Goal: Find specific page/section

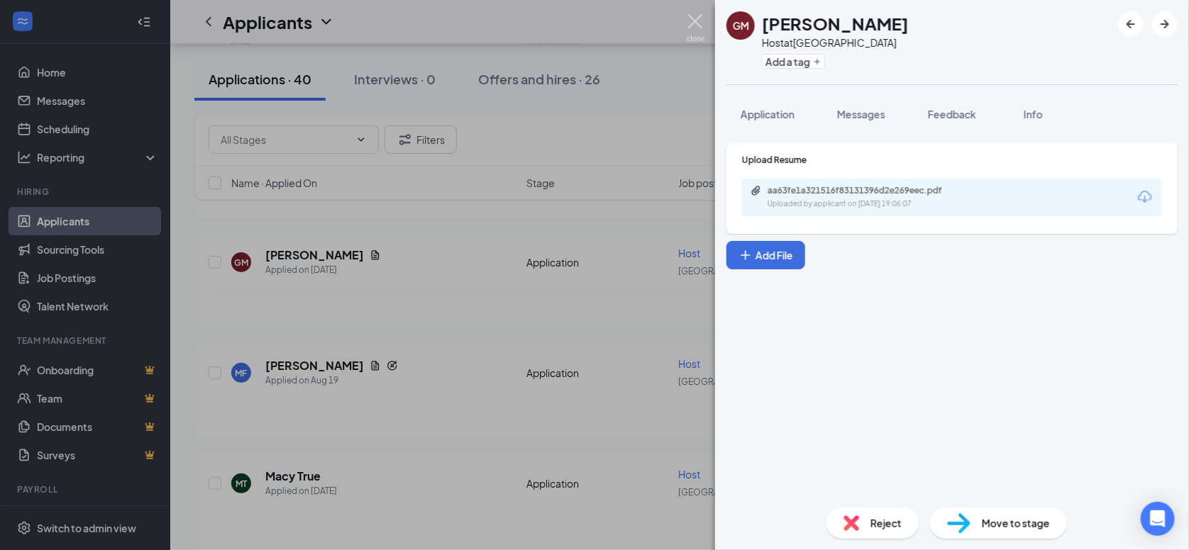
click at [695, 22] on img at bounding box center [696, 28] width 18 height 28
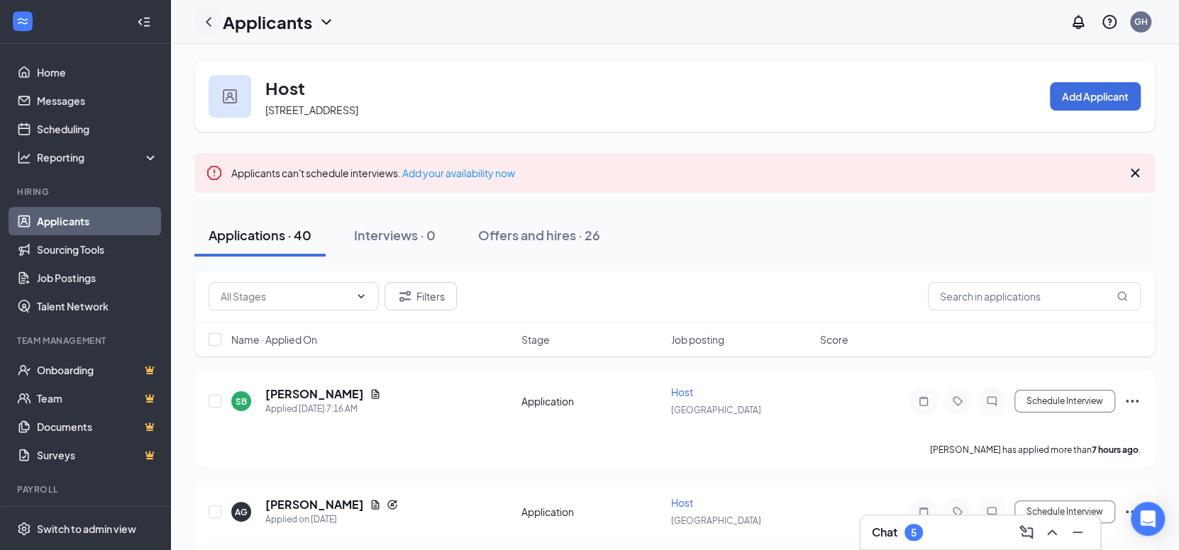
click at [213, 29] on icon "ChevronLeft" at bounding box center [208, 21] width 17 height 17
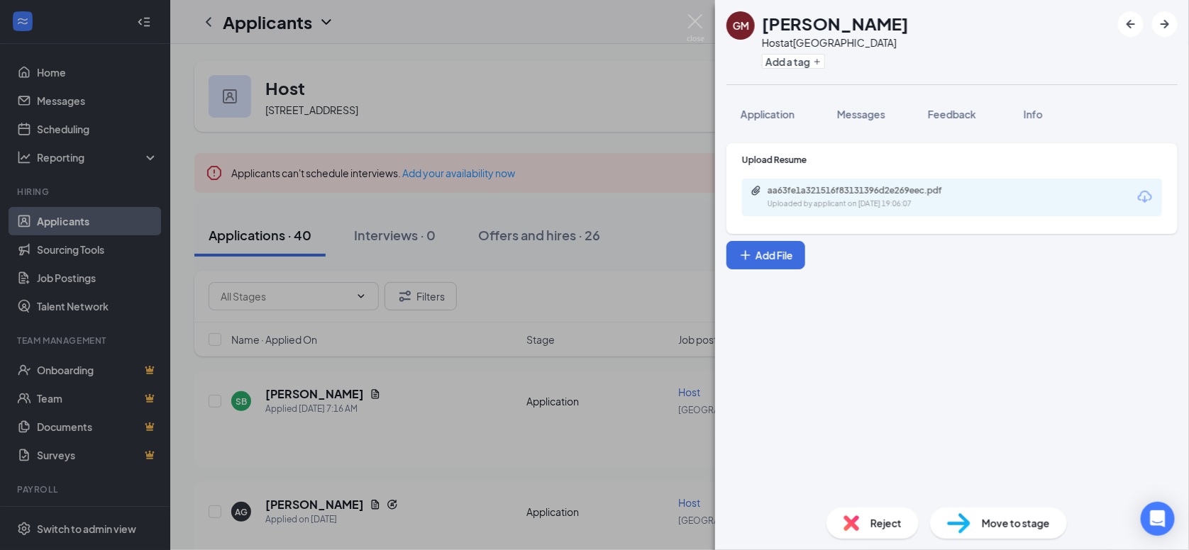
click at [701, 28] on img at bounding box center [696, 28] width 18 height 28
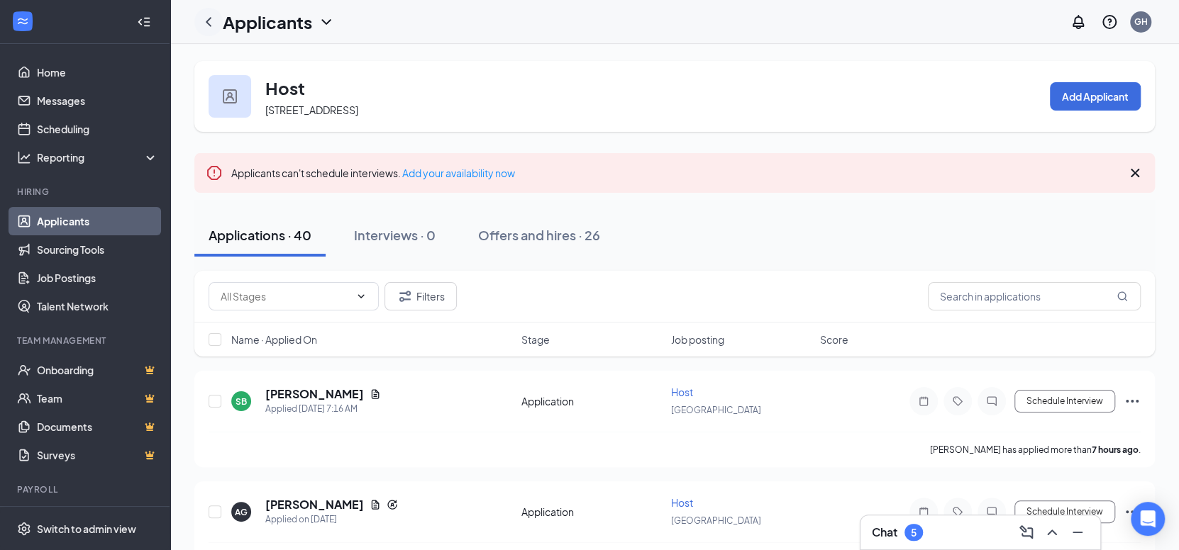
click at [204, 16] on icon "ChevronLeft" at bounding box center [208, 21] width 17 height 17
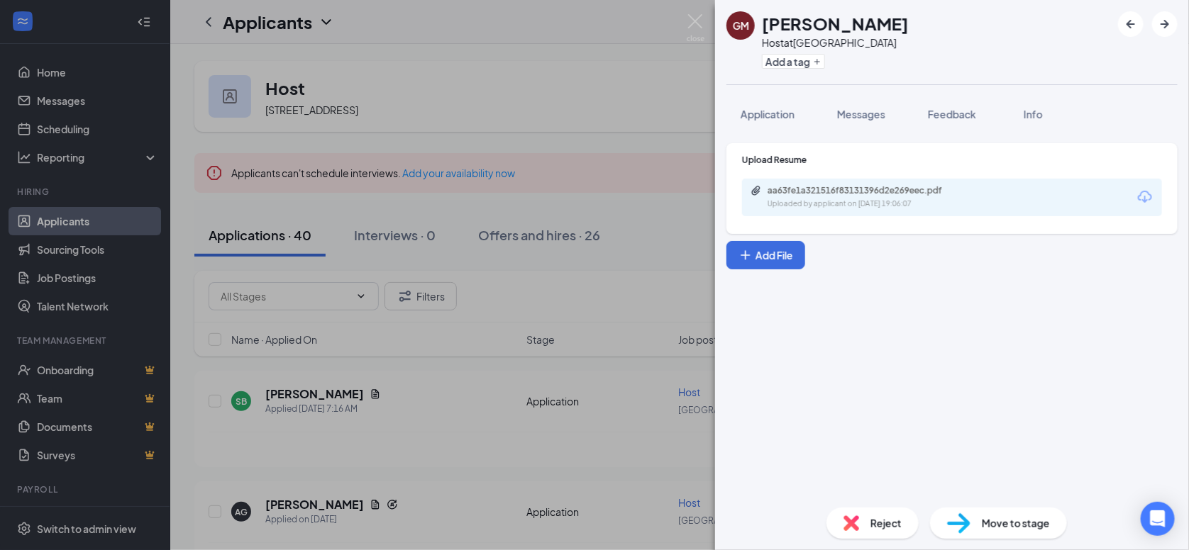
click at [301, 40] on div "[PERSON_NAME] Host at [GEOGRAPHIC_DATA] Add a tag Application Messages Feedback…" at bounding box center [594, 275] width 1189 height 550
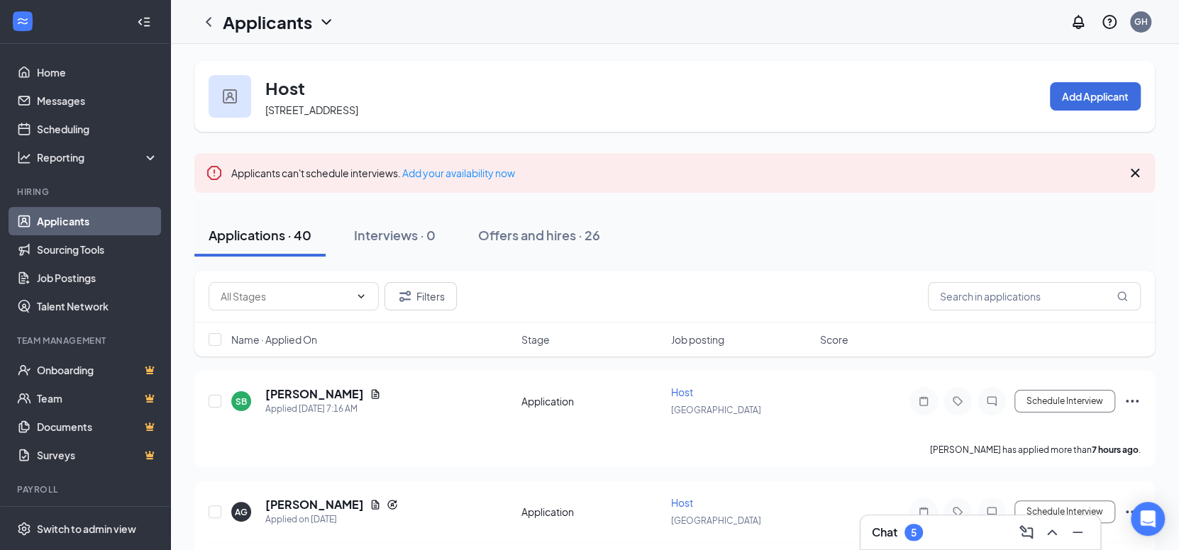
click at [87, 214] on link "Applicants" at bounding box center [97, 221] width 121 height 28
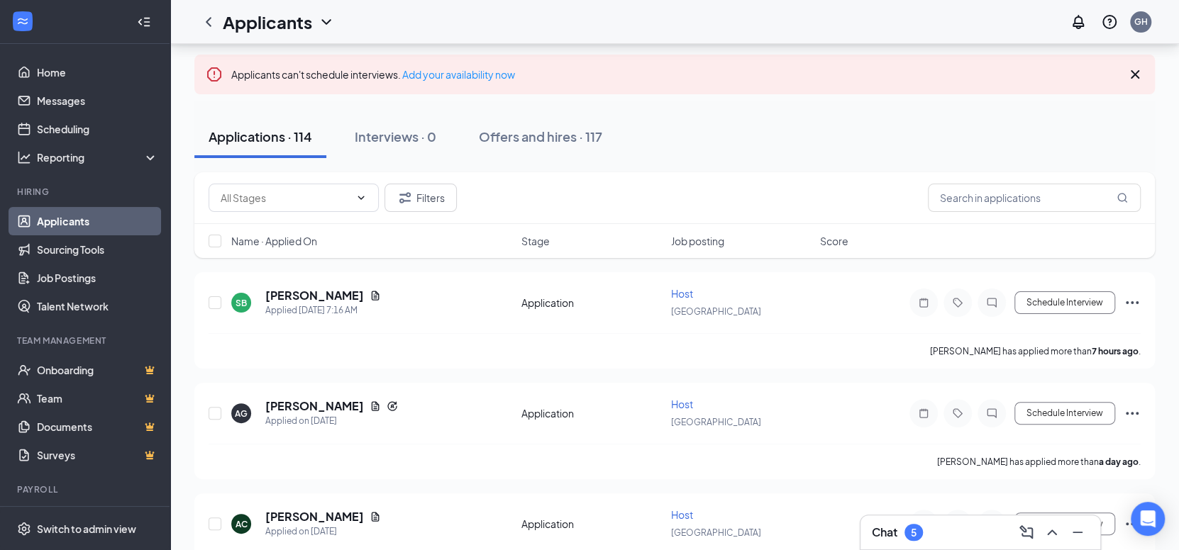
scroll to position [71, 0]
click at [74, 74] on link "Home" at bounding box center [97, 72] width 121 height 28
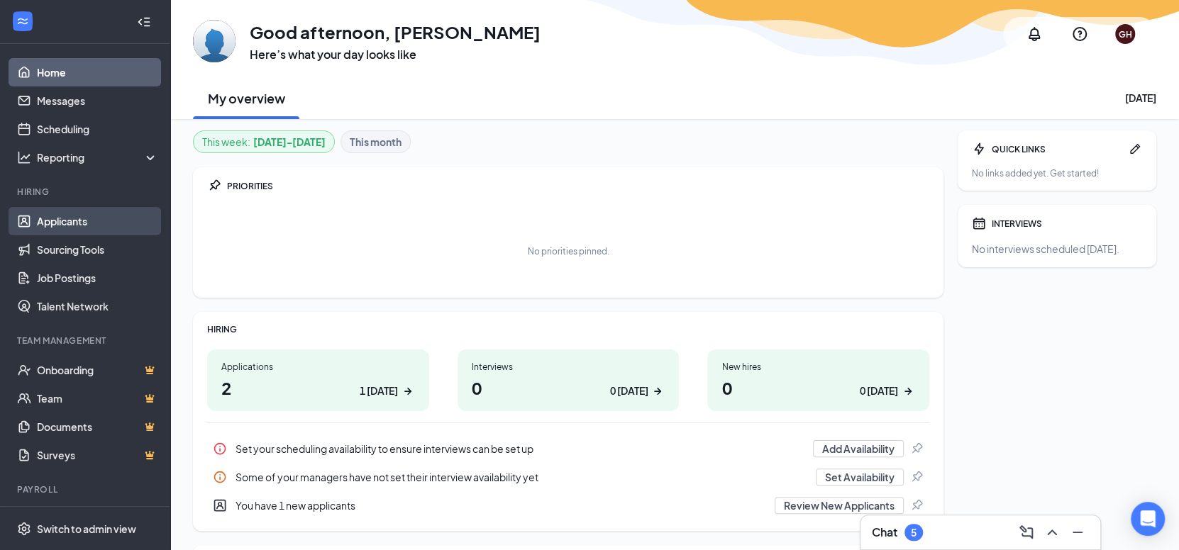
click at [75, 218] on link "Applicants" at bounding box center [97, 221] width 121 height 28
